Goal: Obtain resource: Obtain resource

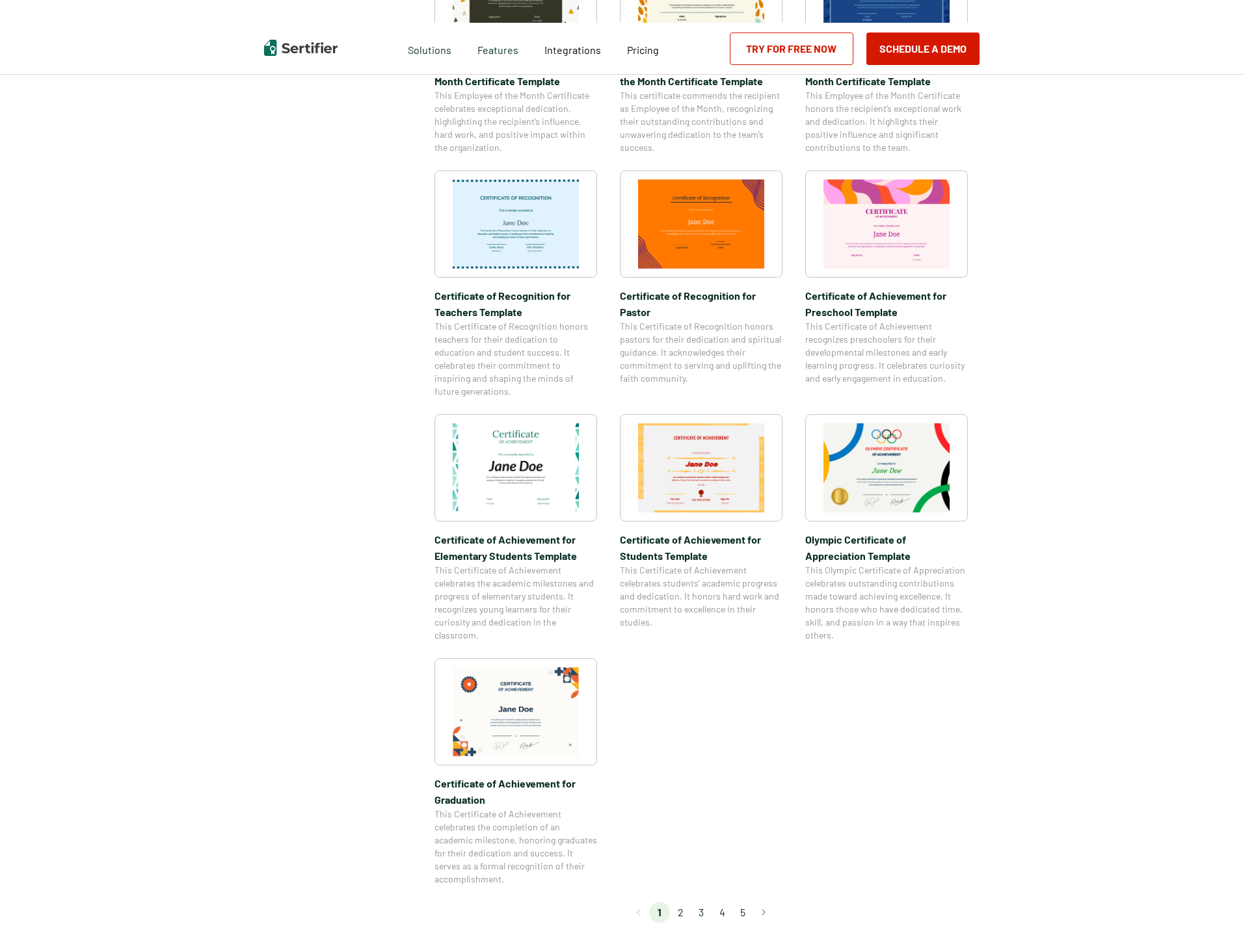
scroll to position [585, 0]
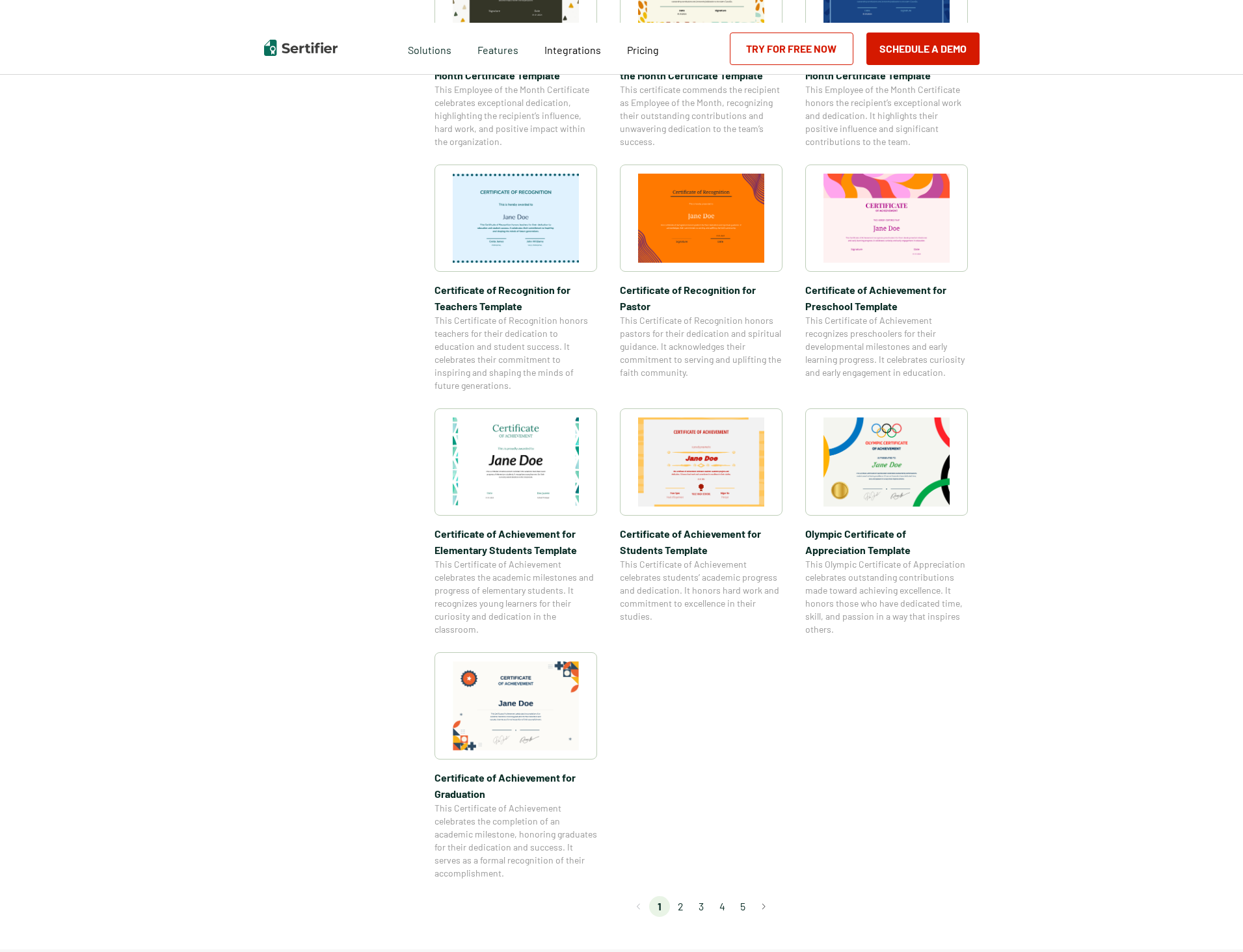
click at [530, 704] on img at bounding box center [515, 706] width 126 height 89
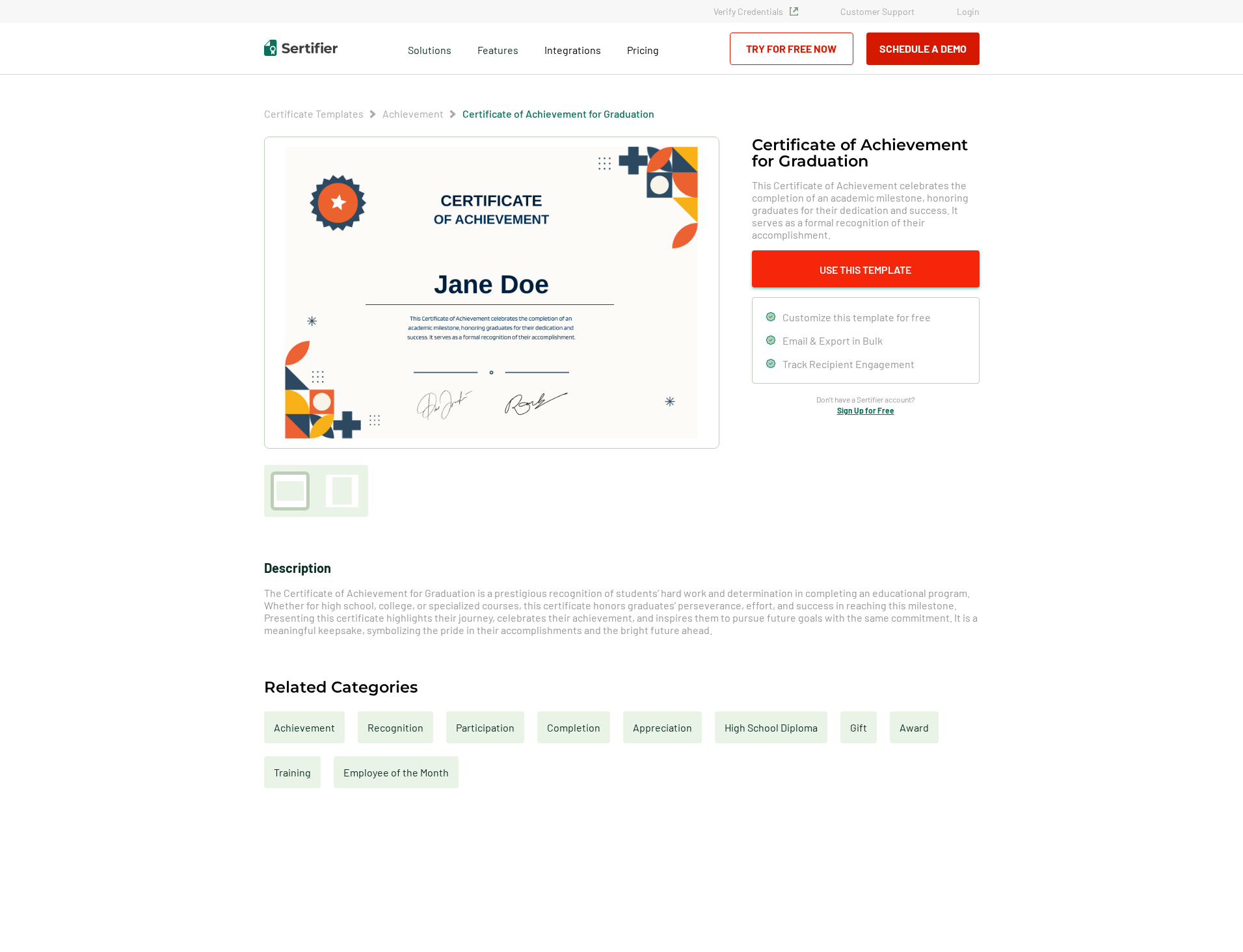
click at [815, 274] on button "Use This Template" at bounding box center [866, 269] width 228 height 37
click at [881, 273] on button "Use This Template" at bounding box center [866, 269] width 228 height 37
click at [609, 283] on img at bounding box center [491, 293] width 414 height 293
click at [594, 330] on img at bounding box center [491, 293] width 414 height 293
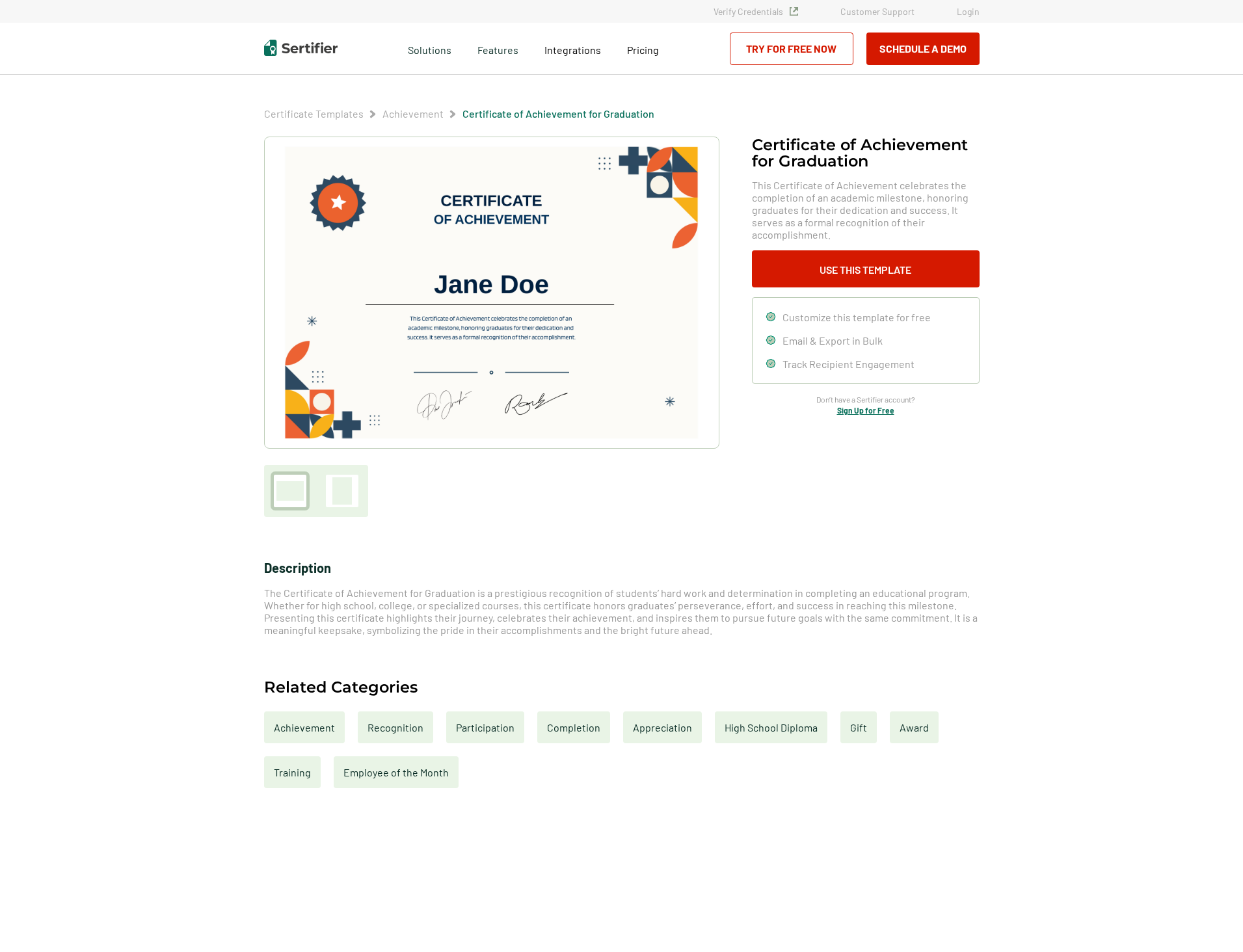
click at [347, 499] on div at bounding box center [342, 491] width 20 height 27
click at [482, 390] on img at bounding box center [491, 293] width 414 height 293
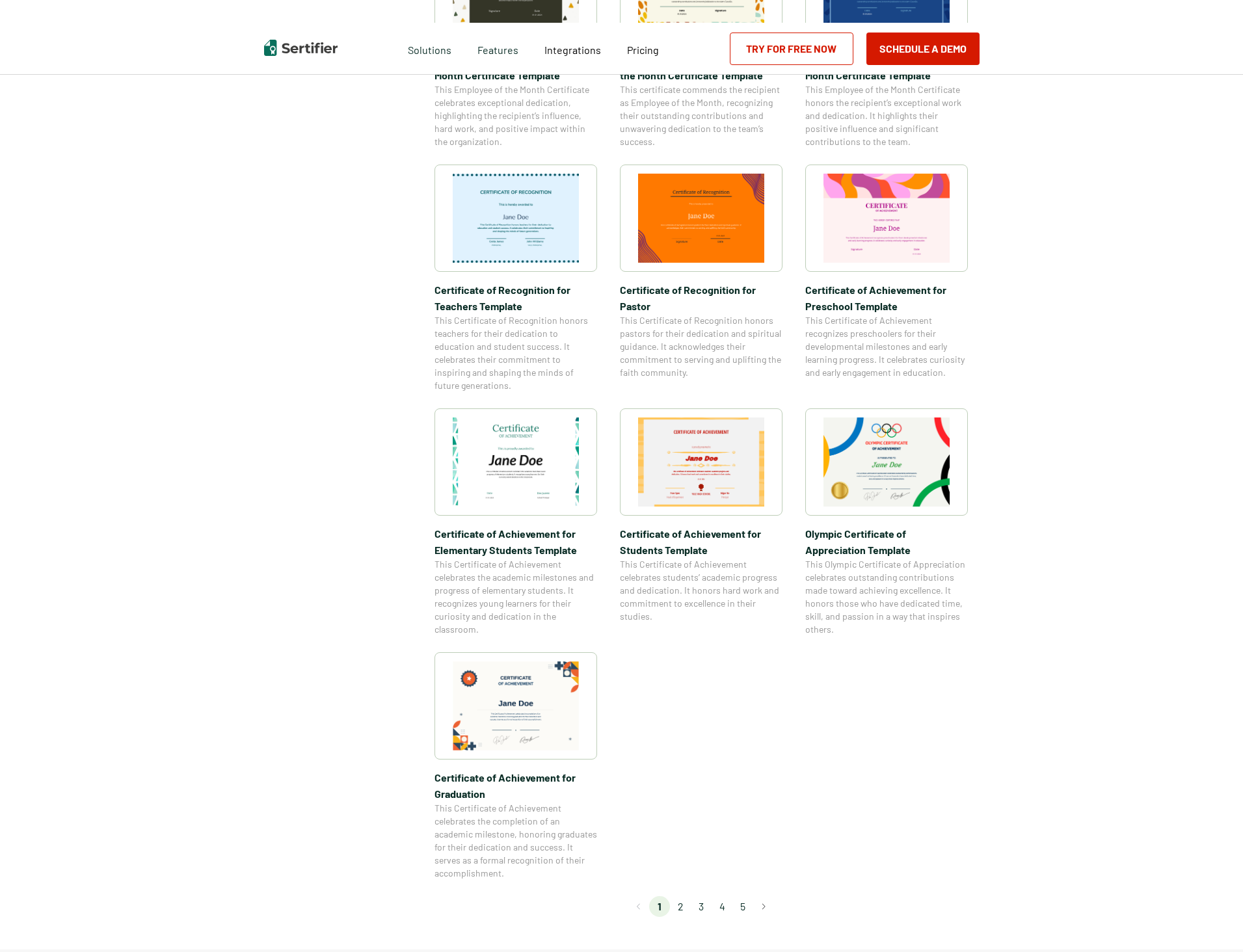
scroll to position [585, 0]
